Goal: Task Accomplishment & Management: Use online tool/utility

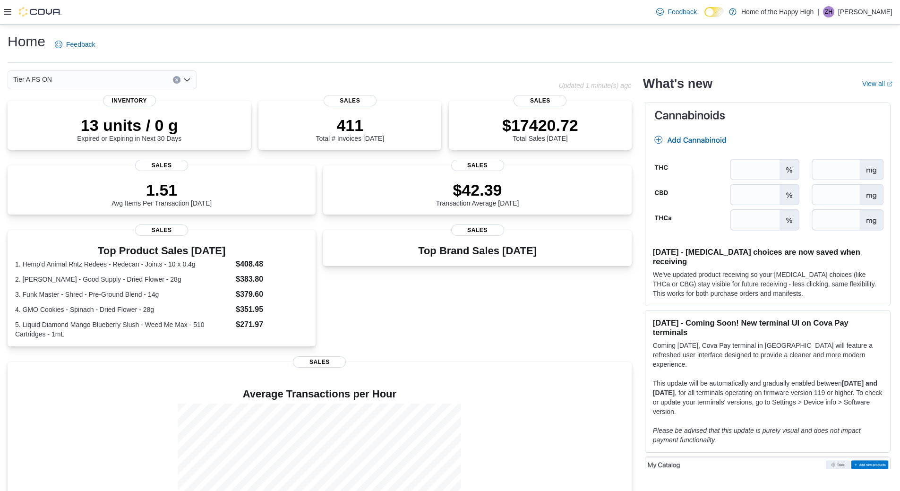
click at [7, 11] on icon at bounding box center [8, 12] width 8 height 8
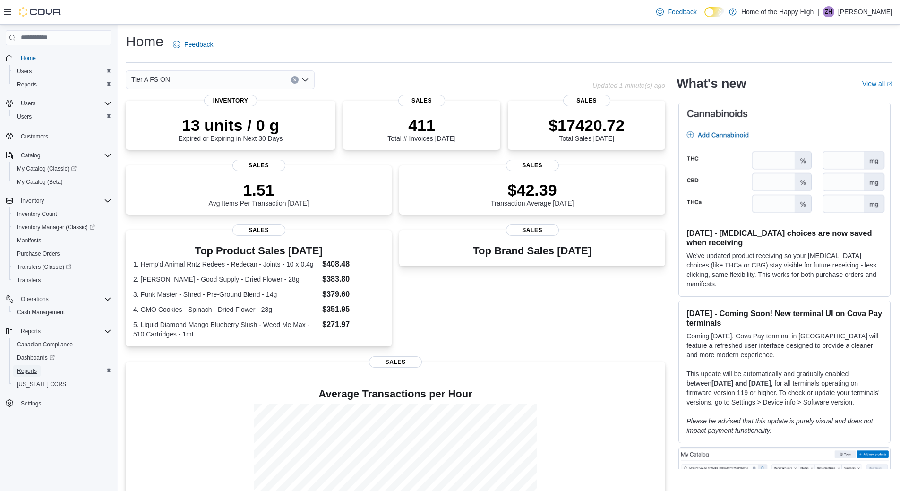
click at [34, 371] on span "Reports" at bounding box center [27, 371] width 20 height 8
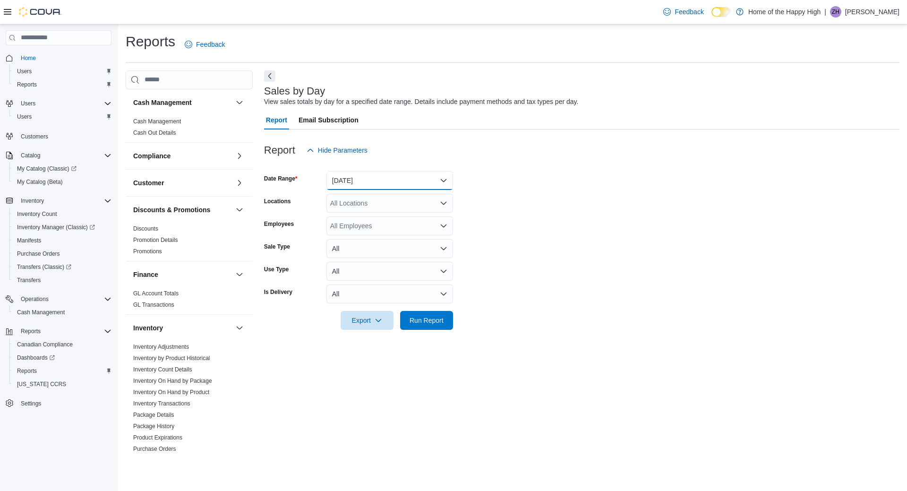
click at [374, 180] on button "[DATE]" at bounding box center [389, 180] width 127 height 19
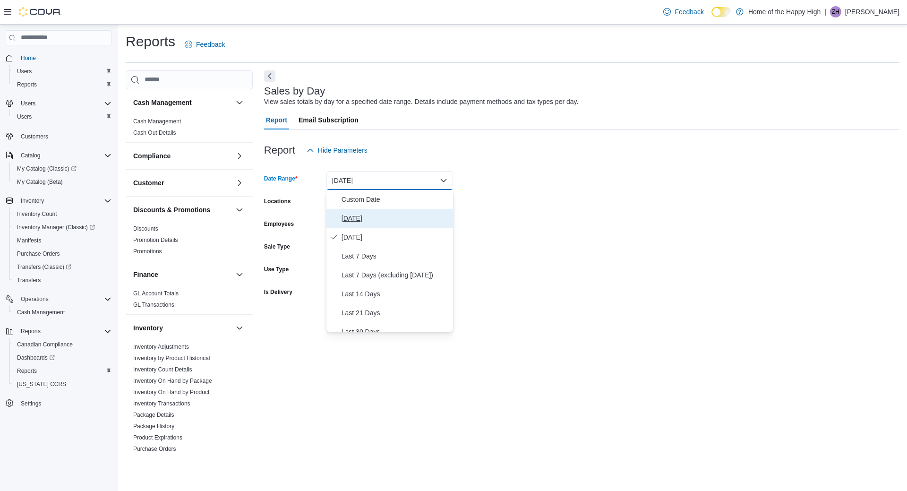
click at [357, 218] on span "[DATE]" at bounding box center [396, 218] width 108 height 11
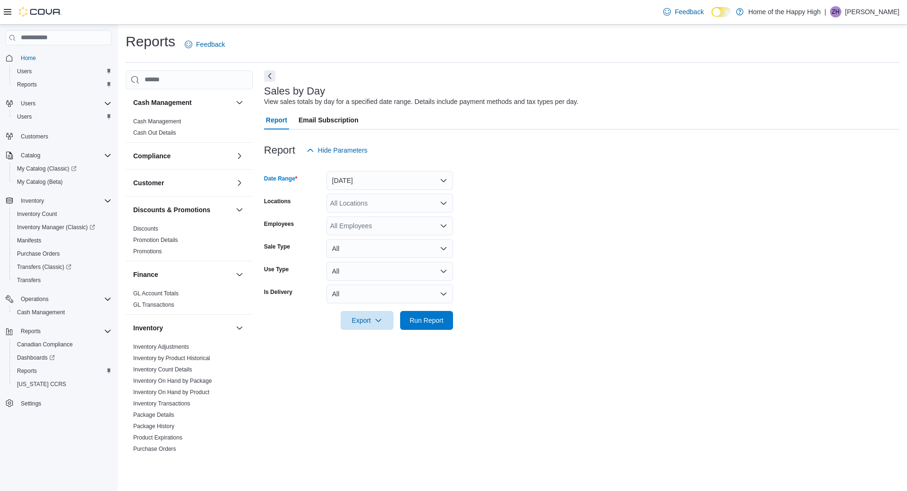
click at [356, 204] on div "All Locations" at bounding box center [389, 203] width 127 height 19
type input "****"
click at [382, 216] on span "Toronto - [PERSON_NAME] Ave - Friendly Stranger" at bounding box center [442, 218] width 152 height 9
